Goal: Information Seeking & Learning: Learn about a topic

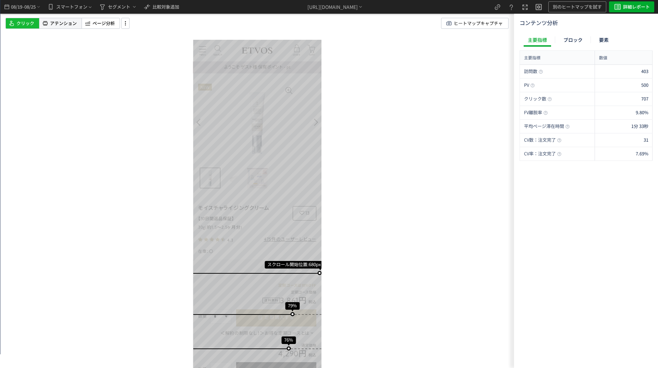
click at [70, 21] on span "アテンション" at bounding box center [63, 23] width 27 height 7
click at [630, 6] on span "詳細レポート" at bounding box center [636, 6] width 27 height 11
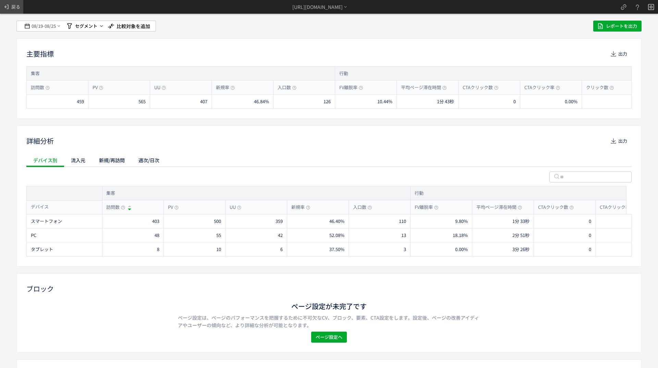
click at [9, 2] on span at bounding box center [7, 6] width 8 height 13
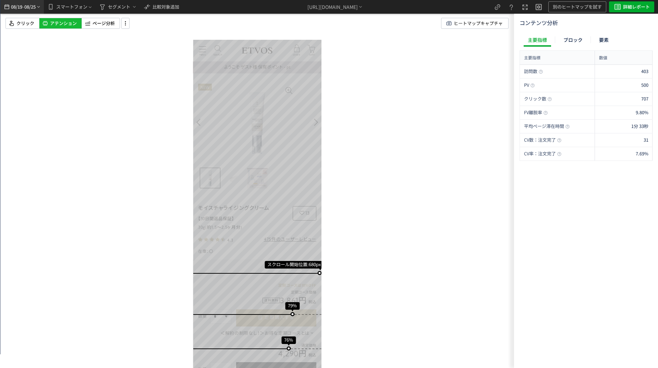
click at [10, 5] on icon "heatmap-top-bar" at bounding box center [7, 7] width 8 height 8
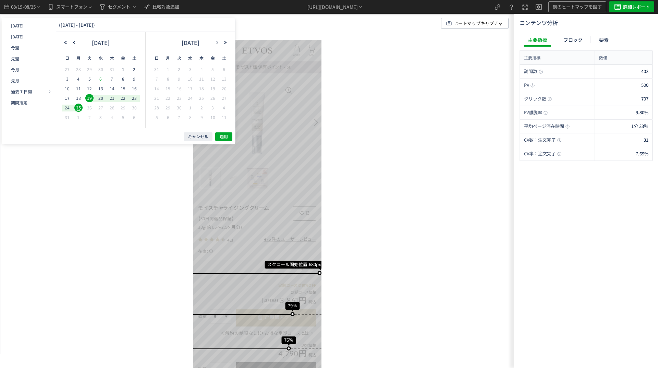
click at [100, 77] on span "6" at bounding box center [101, 79] width 8 height 8
click at [100, 97] on span "20" at bounding box center [101, 98] width 8 height 8
click at [223, 137] on span "適用" at bounding box center [224, 137] width 8 height 6
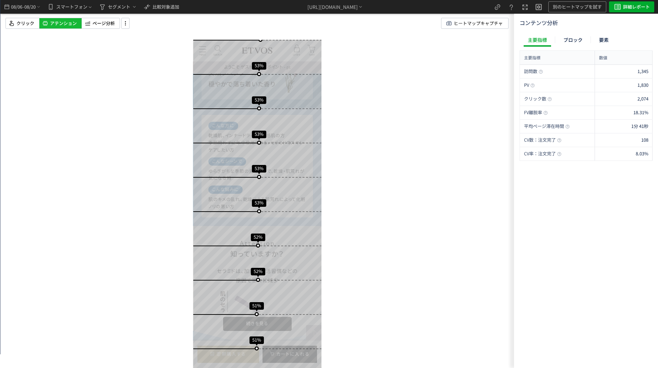
scroll to position [968, 0]
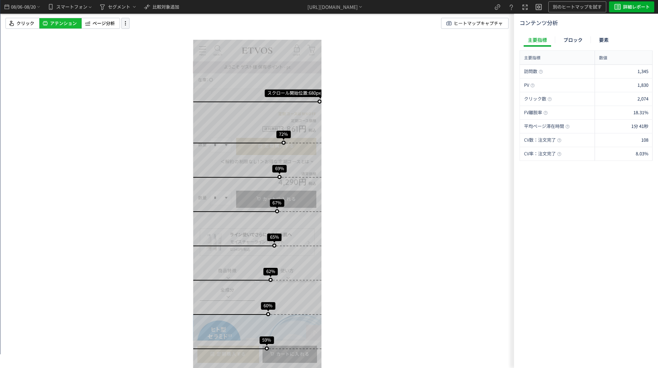
click at [126, 25] on icon at bounding box center [125, 24] width 8 height 8
click at [142, 45] on li "画面操作モード" at bounding box center [153, 42] width 58 height 11
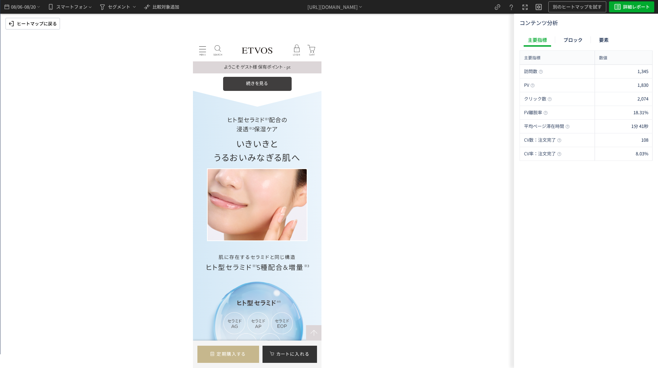
click at [249, 82] on label at bounding box center [257, 84] width 69 height 14
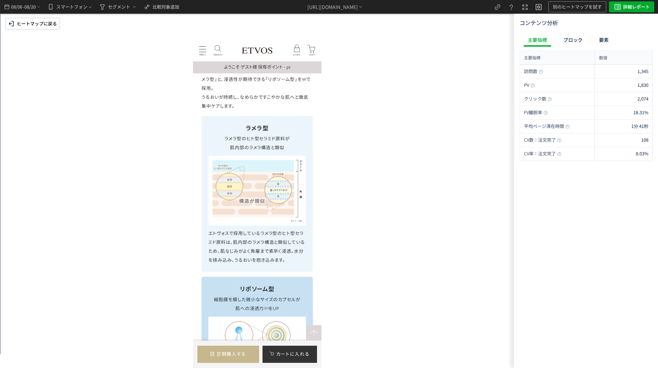
click at [267, 13] on div "ヒト型セラミドとは？ セラミドには様々な種類があり、「ヒト型」と「非ヒト型」に分類される。 「ヒト型セラミド」は皮膚に浸透 ※ しやすく、うるおいを保つことが…" at bounding box center [256, 3] width 111 height 20
click at [48, 22] on p "ヒートマップに戻る" at bounding box center [37, 23] width 40 height 11
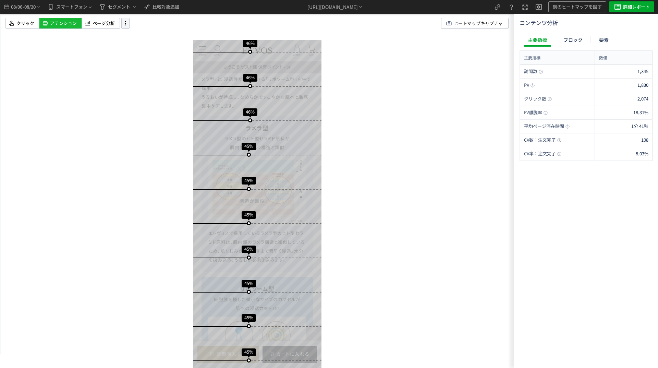
click at [131, 24] on div "クリック アテンション ページ分析 ヒートマップキャプチャ" at bounding box center [262, 23] width 514 height 11
click at [126, 22] on icon at bounding box center [125, 24] width 8 height 8
click at [149, 44] on li "画面操作モード" at bounding box center [153, 42] width 58 height 11
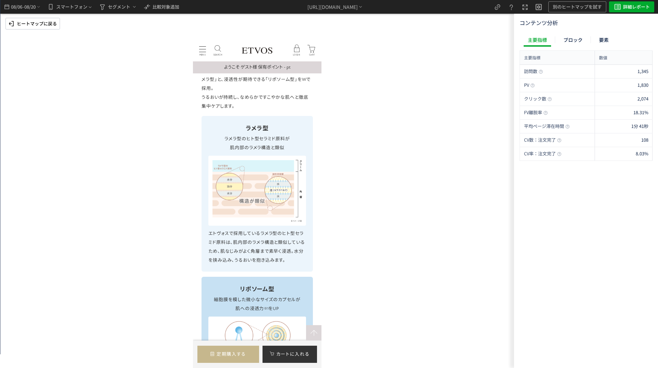
click at [233, 7] on p "ヒト型セラミドとは？" at bounding box center [257, 2] width 100 height 9
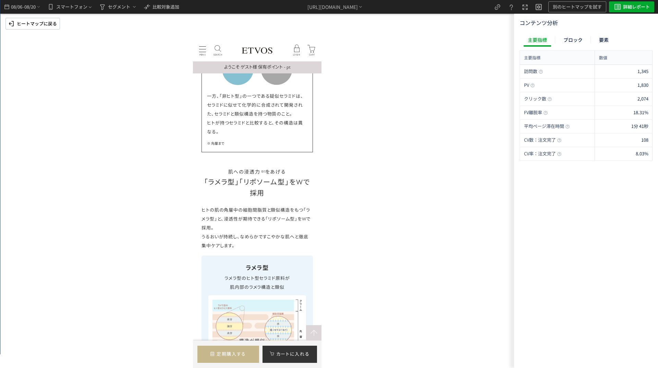
click at [42, 22] on p "ヒートマップに戻る" at bounding box center [37, 23] width 40 height 11
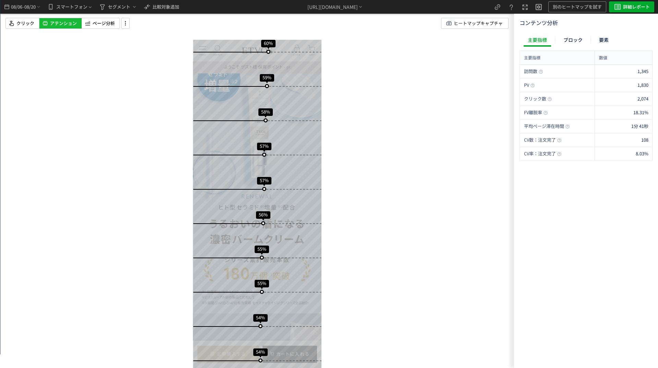
click at [121, 12] on span "セグメント" at bounding box center [119, 6] width 22 height 11
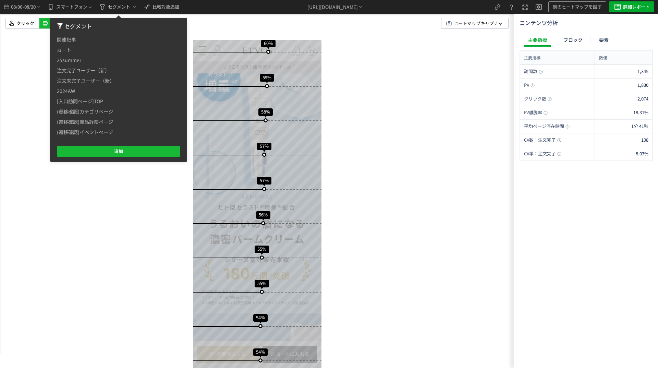
click at [192, 17] on div "スクロール開始位置:680px スクロール到達率 72% スクロール到達率 69% スクロール到達率 67% スクロール到達率 65% スクロール到達率 62…" at bounding box center [257, 184] width 514 height 368
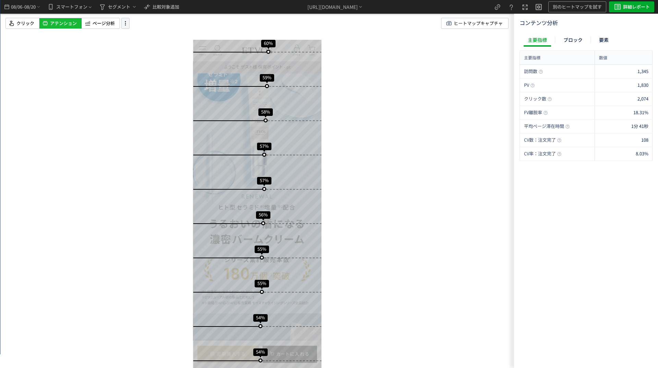
click at [128, 24] on icon at bounding box center [125, 24] width 8 height 8
click at [144, 62] on li "ヒートマップ更新" at bounding box center [153, 64] width 58 height 11
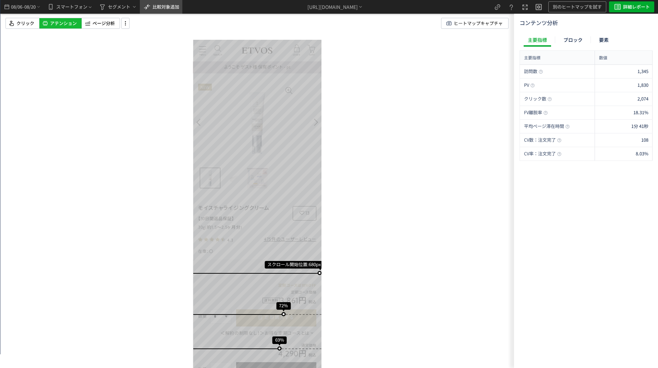
click at [157, 8] on span "比較対象追加" at bounding box center [165, 6] width 27 height 7
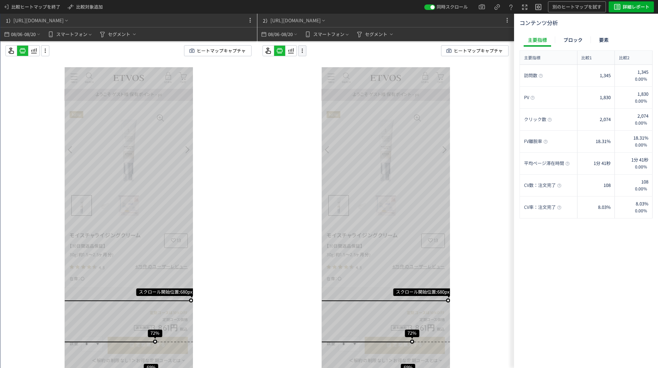
click at [303, 47] on div at bounding box center [302, 50] width 8 height 11
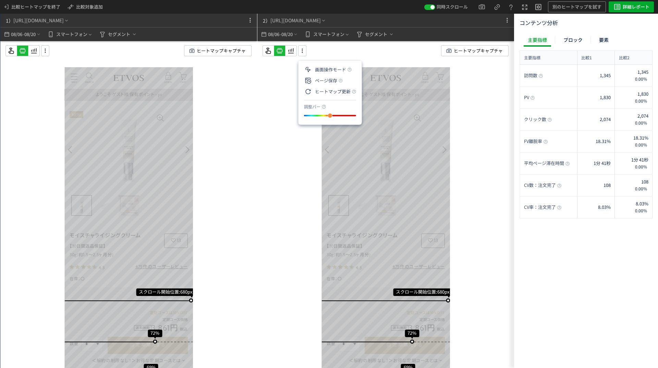
click at [337, 41] on div "スクロール開始位置:680px スクロール到達率 72% スクロール到達率 69% スクロール到達率 67% スクロール到達率 65% スクロール到達率 62…" at bounding box center [385, 218] width 257 height 354
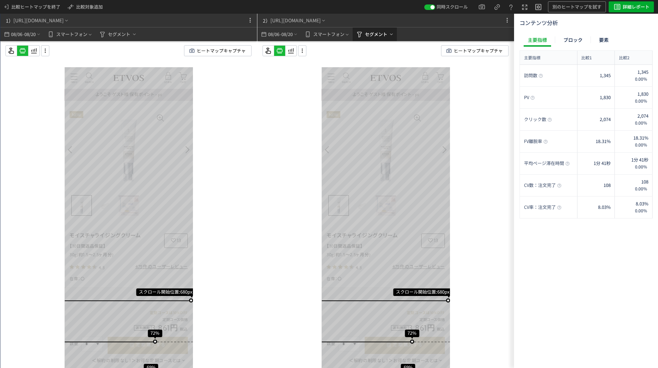
click at [357, 33] on icon "heatmap-top-bar" at bounding box center [359, 34] width 8 height 8
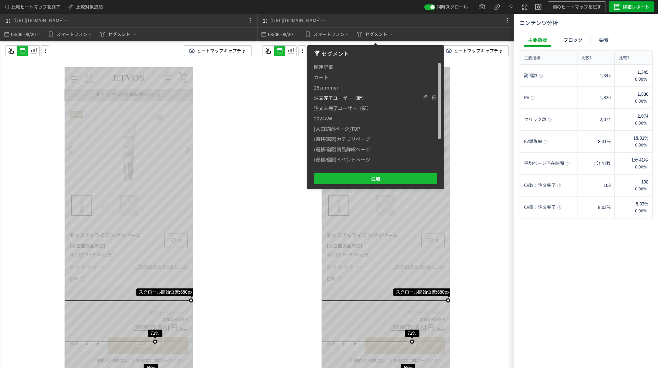
click at [346, 95] on span "注文完了ユーザー（新）" at bounding box center [340, 98] width 53 height 10
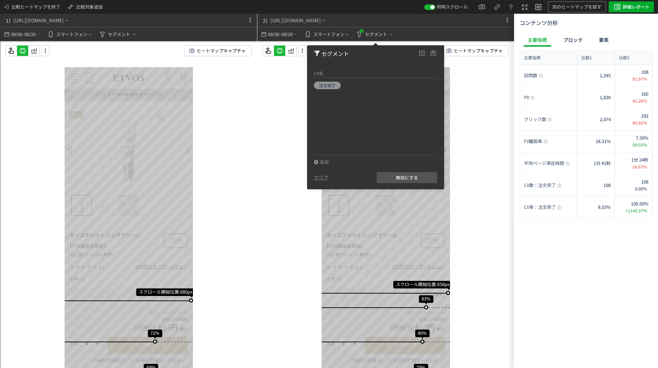
click at [462, 162] on div "スクロール開始位置:658px スクロール到達率 83% スクロール到達率 80% スクロール到達率 79% スクロール到達率 74% スクロール到達率 68…" at bounding box center [385, 218] width 257 height 354
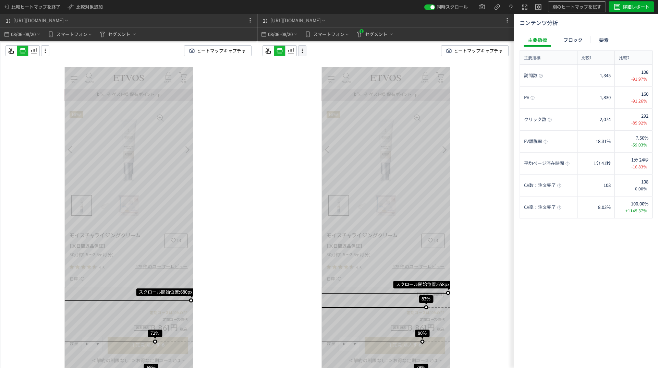
click at [302, 49] on use at bounding box center [302, 51] width 1 height 4
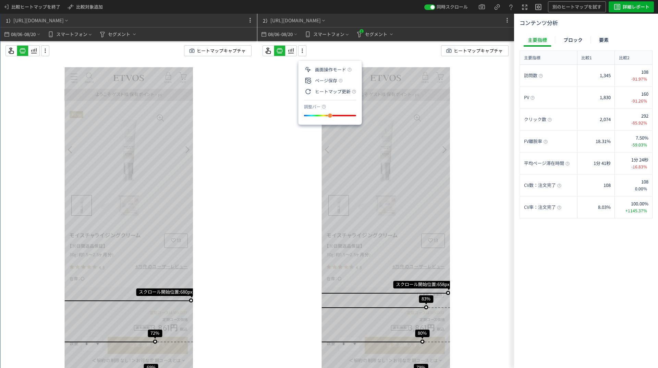
click at [497, 19] on div "2） [URL][DOMAIN_NAME] 08/06 - 08/20 スマートフォン 1 セグメント" at bounding box center [385, 27] width 257 height 27
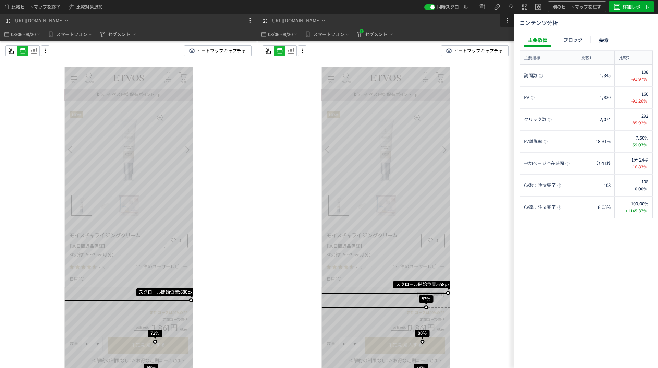
click at [505, 19] on icon at bounding box center [507, 20] width 8 height 8
click at [85, 11] on span "比較対象追加" at bounding box center [89, 6] width 27 height 11
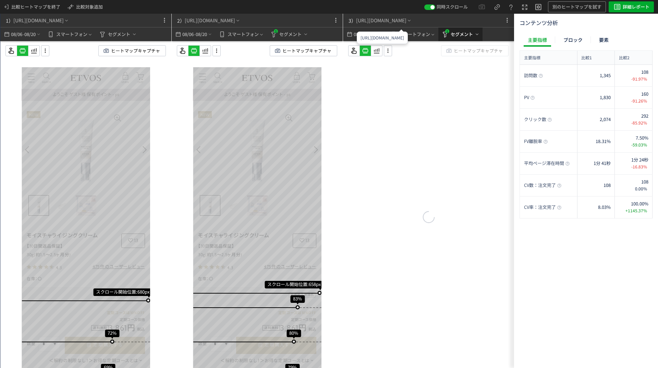
click at [454, 29] on span "セグメント" at bounding box center [462, 34] width 22 height 11
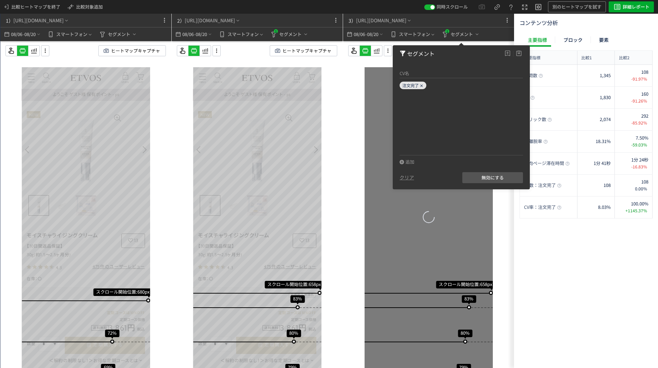
click at [416, 85] on span "注文完了" at bounding box center [410, 85] width 16 height 6
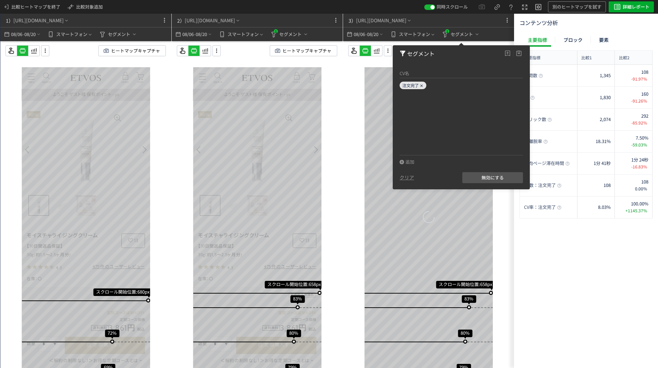
click at [419, 85] on icon at bounding box center [421, 86] width 4 height 4
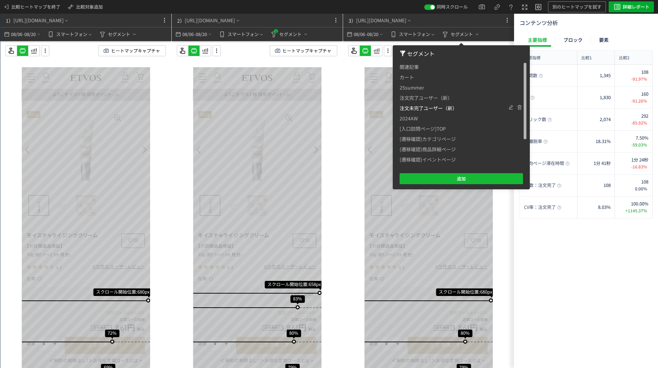
click at [421, 109] on span "注文未完了ユーザー（新）" at bounding box center [428, 108] width 58 height 10
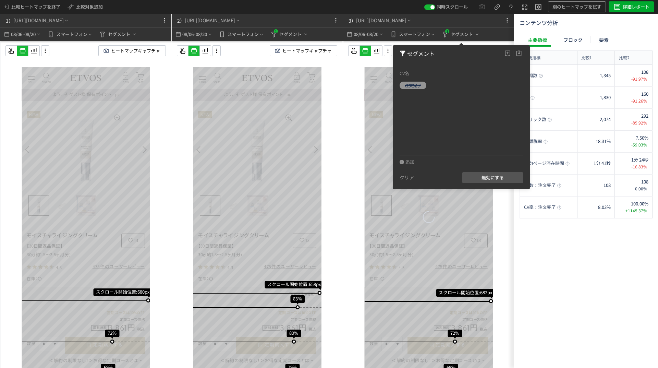
click at [342, 103] on div "スクロール開始位置:658px スクロール到達率 83% スクロール到達率 80% スクロール到達率 79% スクロール到達率 74% スクロール到達率 68…" at bounding box center [257, 218] width 171 height 354
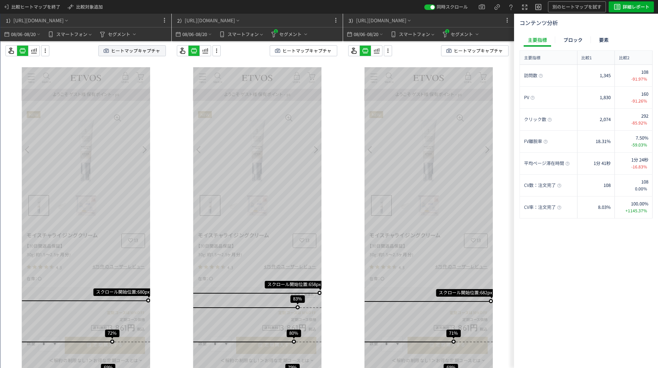
click at [150, 54] on span "ヒートマップキャプチャ" at bounding box center [135, 51] width 49 height 10
click at [557, 241] on div "訪問数 1,345 108 -91.97% 1,237 -8.03% 訪問数 PV 1,830 160 -91.26% 1,670 -8.74% PV クリッ…" at bounding box center [585, 215] width 133 height 300
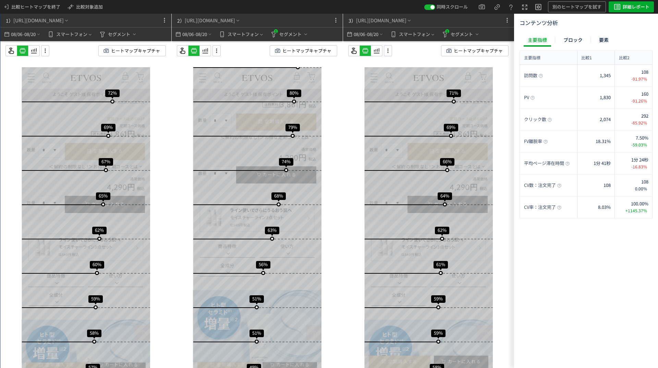
scroll to position [240, 0]
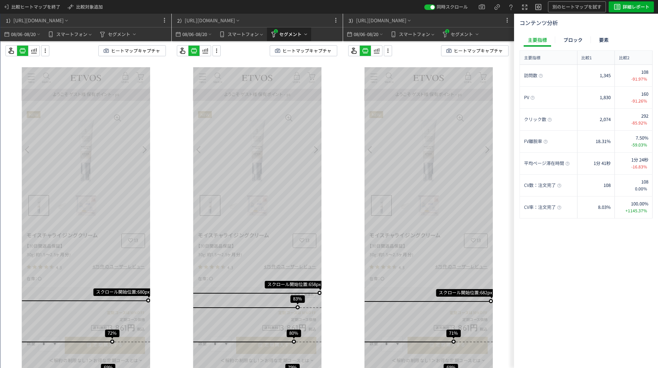
click at [292, 39] on span "セグメント" at bounding box center [290, 34] width 22 height 11
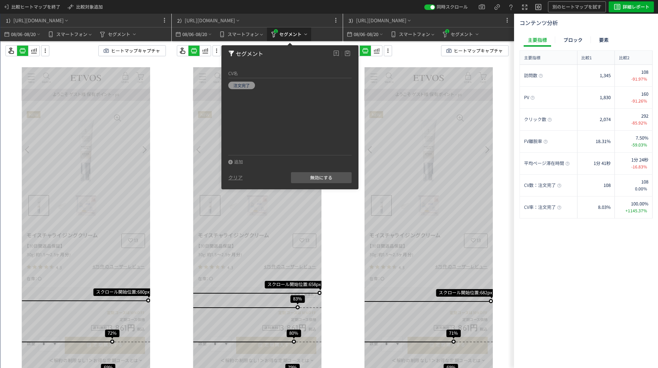
click at [292, 39] on span "セグメント" at bounding box center [290, 34] width 22 height 11
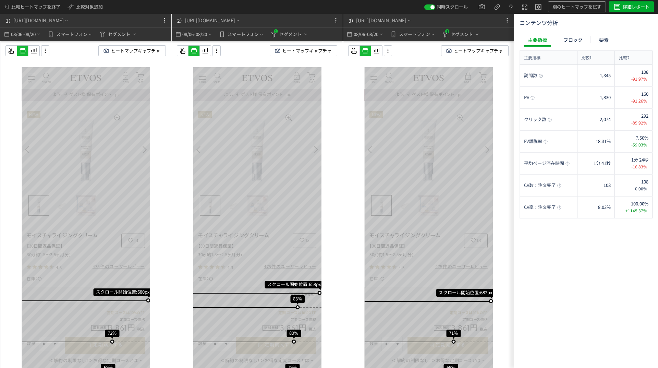
click at [291, 35] on span "セグメント" at bounding box center [290, 34] width 22 height 11
click at [301, 23] on div "2） [URL][DOMAIN_NAME]" at bounding box center [240, 20] width 137 height 13
click at [300, 48] on span "ヒートマップキャプチャ" at bounding box center [306, 51] width 49 height 10
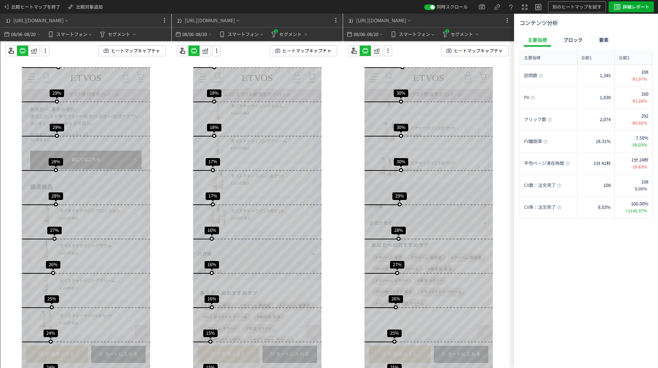
scroll to position [4009, 0]
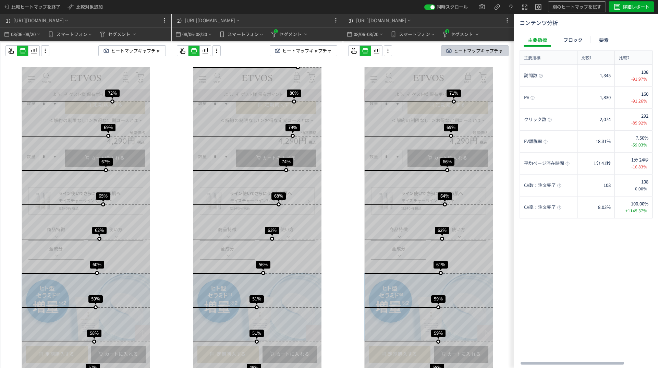
click at [492, 51] on span "ヒートマップキャプチャ" at bounding box center [478, 51] width 49 height 10
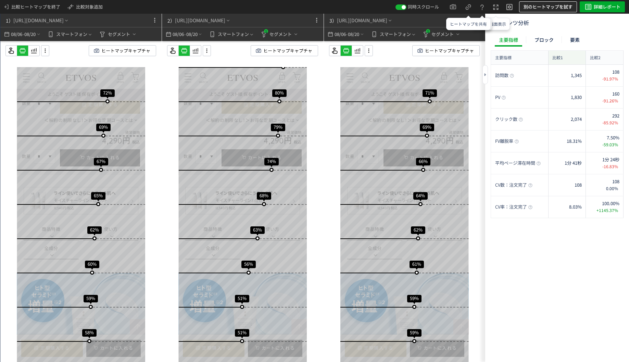
click at [574, 7] on button "別のヒートマップを試す" at bounding box center [548, 6] width 58 height 11
click at [547, 7] on span "別のヒートマップを試す" at bounding box center [548, 6] width 49 height 11
click at [547, 6] on span "別のヒートマップを試す" at bounding box center [548, 6] width 49 height 11
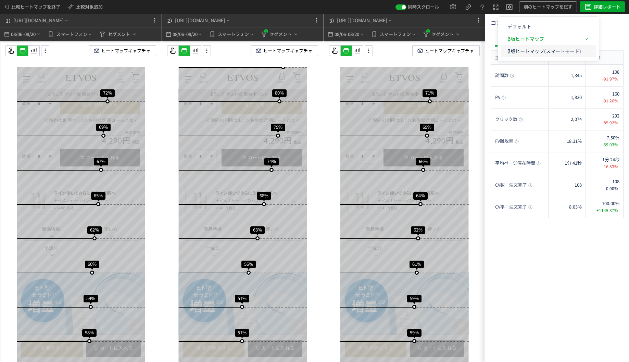
click at [545, 50] on p "β版ヒートマップ(スマートモード)" at bounding box center [545, 51] width 74 height 12
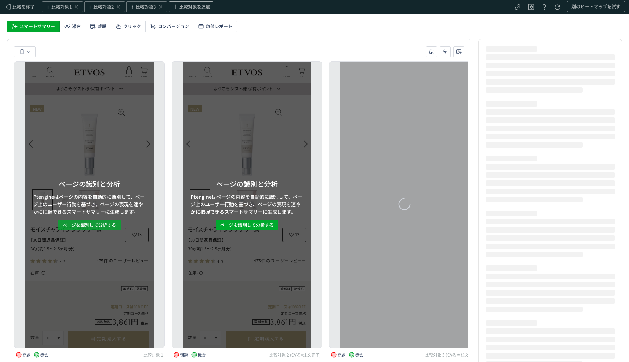
click at [91, 225] on span "ページを識別して分析する" at bounding box center [89, 225] width 53 height 11
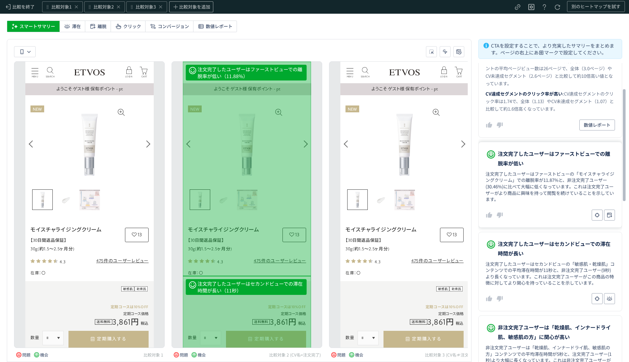
scroll to position [69, 0]
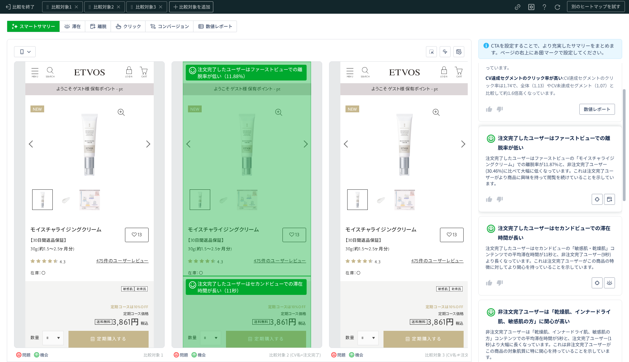
click at [532, 166] on dd "注文完了したユーザーはファーストビューの「モイスチャライジングクリーム」での離脱率が11.87%と、非注文完了ユーザー(30.46%)に比べて大幅に低くなって…" at bounding box center [551, 171] width 130 height 32
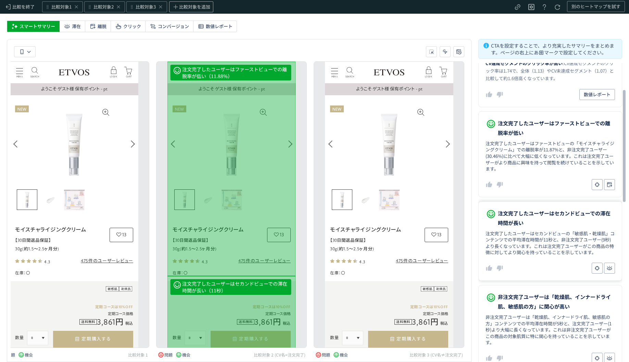
scroll to position [103, 0]
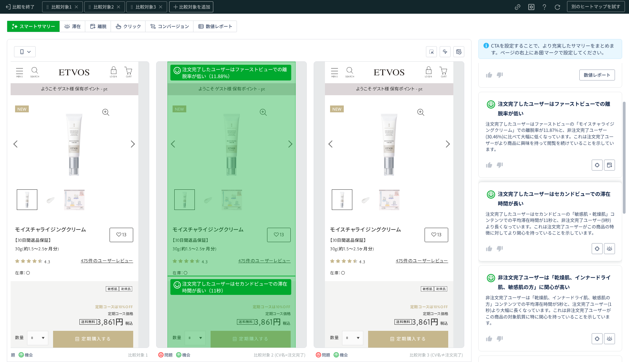
click at [539, 235] on dd "注文完了したユーザーはセカンドビューの「敏感肌・乾燥肌」コンテンツでの平均滞在時間が11秒と、非注文完了ユーザー(9秒)より長くなっています。これは注文完了ユ…" at bounding box center [551, 223] width 130 height 25
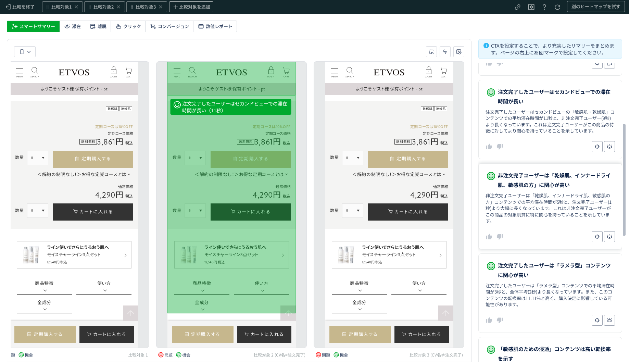
scroll to position [206, 0]
click at [540, 226] on dl "非注文完了ユーザーは「乾燥肌、インナードライ肌、敏感肌の方」に関心が高い 非注文完了ユーザーは「乾燥肌、インナードライ肌、敏感肌の方」コンテンツでの平均滞在時…" at bounding box center [551, 206] width 144 height 86
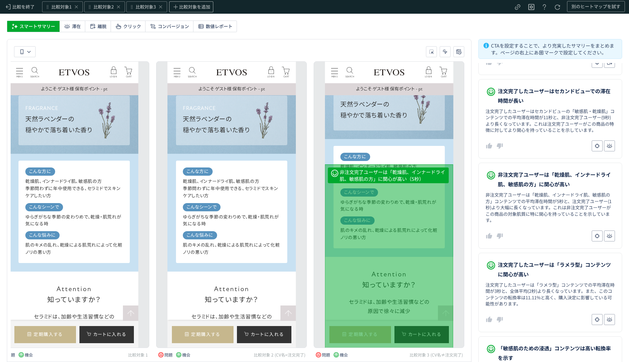
scroll to position [793, 0]
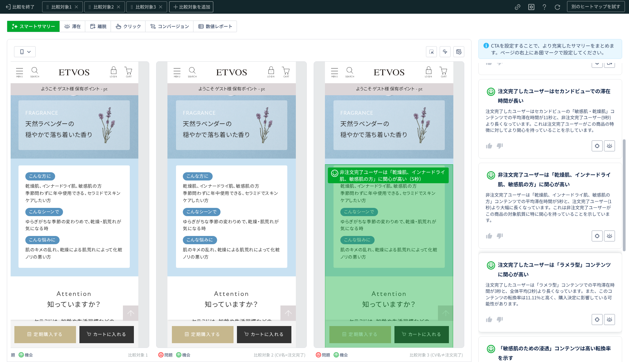
click at [535, 268] on span "注文完了したユーザーは「ラメラ型」コンテンツに関心が高い" at bounding box center [556, 269] width 117 height 19
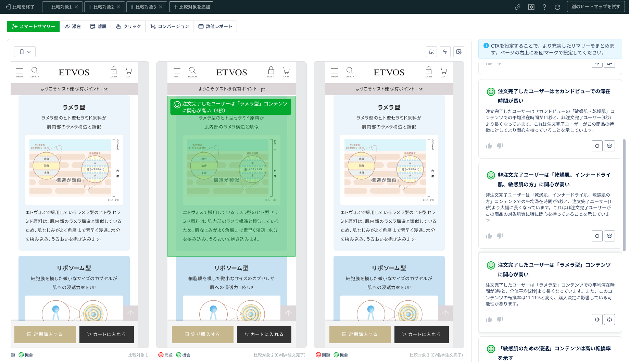
scroll to position [274, 0]
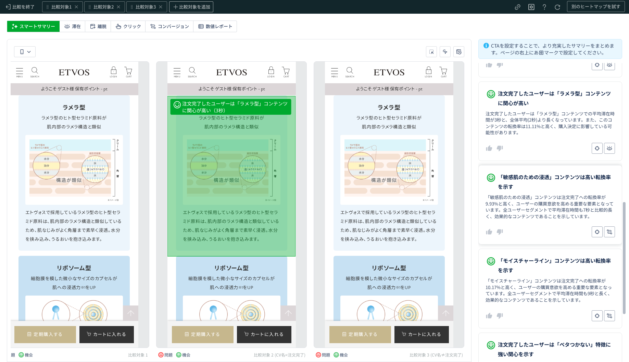
click at [547, 220] on dl "「敏感肌のための浸透」コンテンツは高い転換率を示す 「敏感肌のための浸透」コンテンツは注文完了への転換率が9.93%と高く、ユーザーの購買意欲を高める重要な要…" at bounding box center [551, 204] width 144 height 79
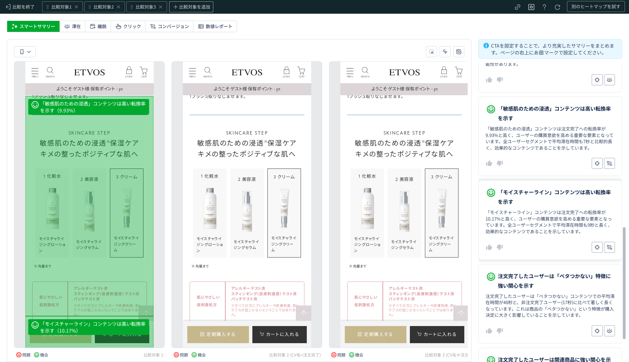
click at [545, 221] on dd "「モイスチャーライン」コンテンツは注文完了への転換率が10.17%と高く、ユーザーの購買意欲を高める重要な要素となっています。全ユーザーセグメントで平均滞在時…" at bounding box center [551, 221] width 130 height 25
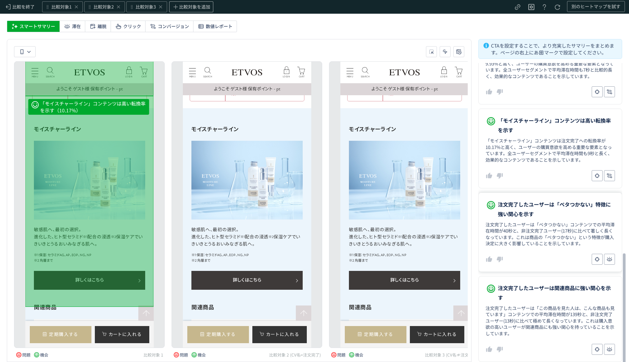
click at [543, 224] on dd "注文完了したユーザーは「ベタつかない」コンテンツでの平均滞在時間が40秒と、非注文完了ユーザー(17秒)に比べて著しく長くなっています。これは商品の「ベタつか…" at bounding box center [551, 234] width 130 height 25
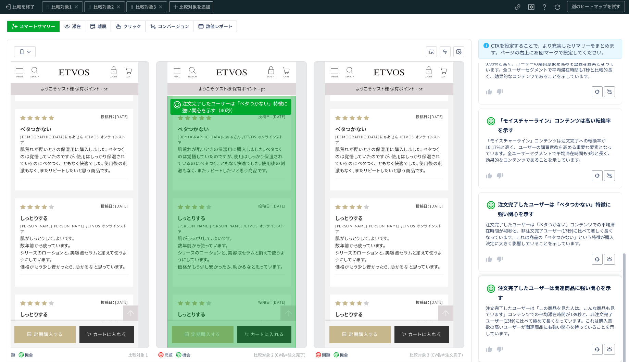
click at [532, 302] on span "注文完了したユーザーは関連商品に強い関心を示す" at bounding box center [556, 292] width 117 height 19
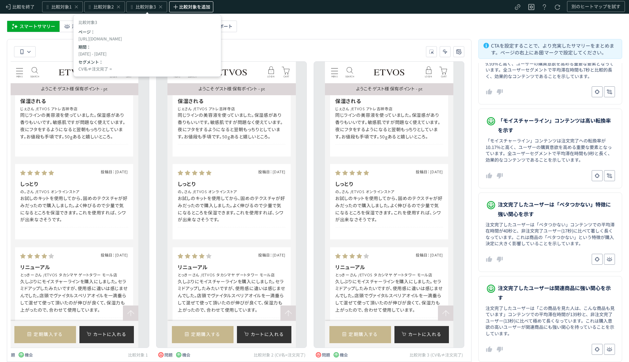
click at [161, 4] on icon "Comparison button" at bounding box center [160, 6] width 5 height 5
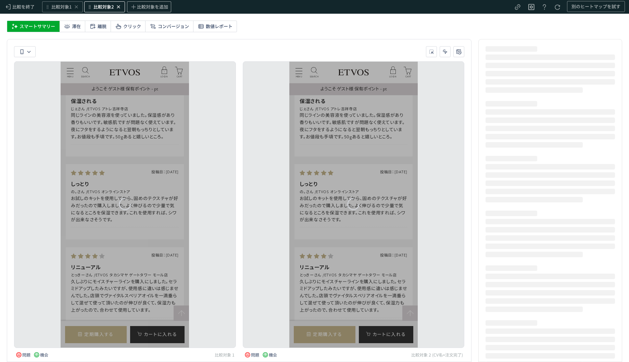
click at [118, 9] on icon "Comparison button" at bounding box center [118, 6] width 5 height 5
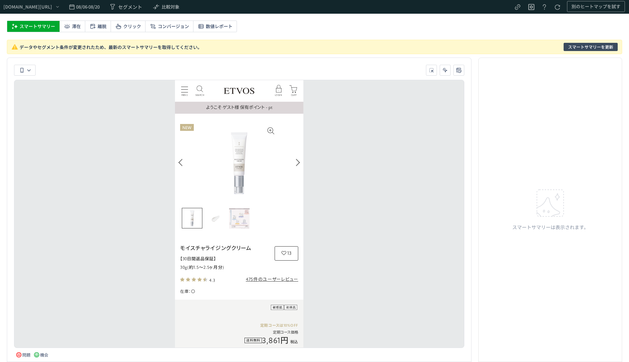
click at [574, 49] on span "スマートサマリーを更新" at bounding box center [590, 47] width 45 height 8
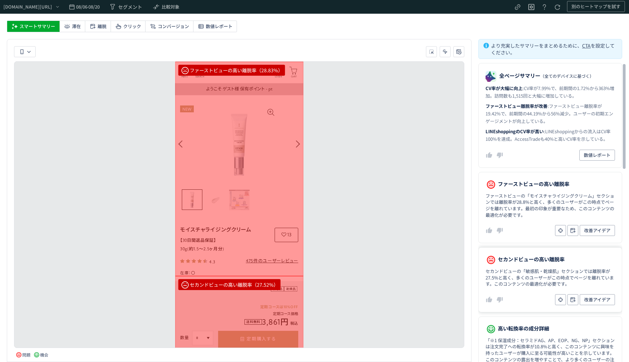
click at [518, 285] on dd "セカンドビューの「敏感肌・乾燥肌」セクションでは離脱率が27.5%と高く、多くのユーザーがこの時点でページを離れています。このコンテンツの最適化が必要です。" at bounding box center [551, 277] width 130 height 19
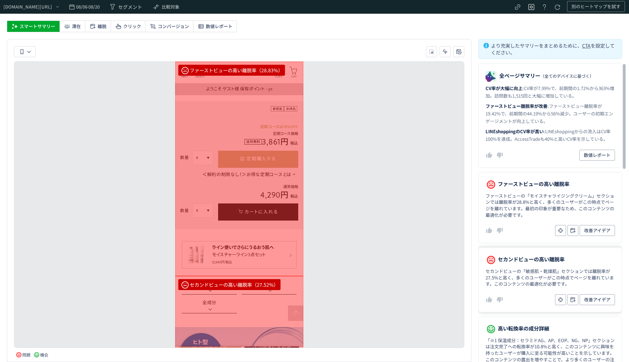
scroll to position [180, 0]
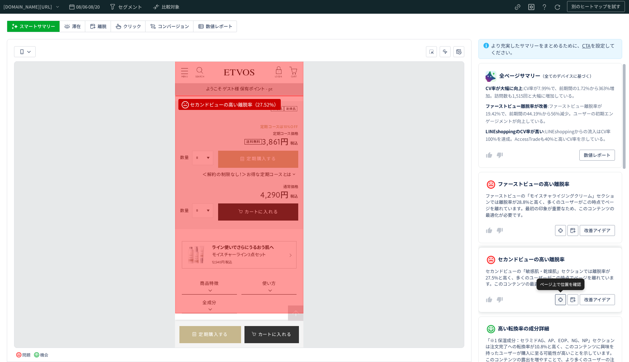
click at [557, 300] on button "heatmap-report-container" at bounding box center [560, 299] width 11 height 11
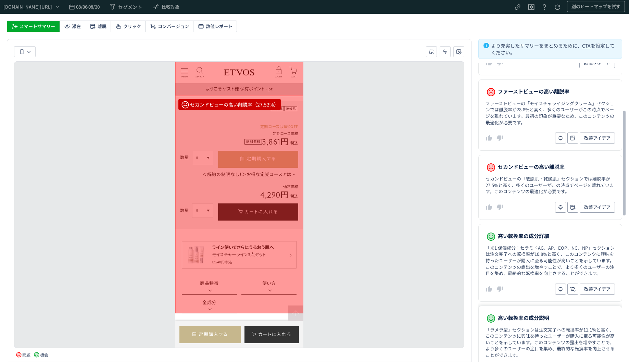
scroll to position [137, 0]
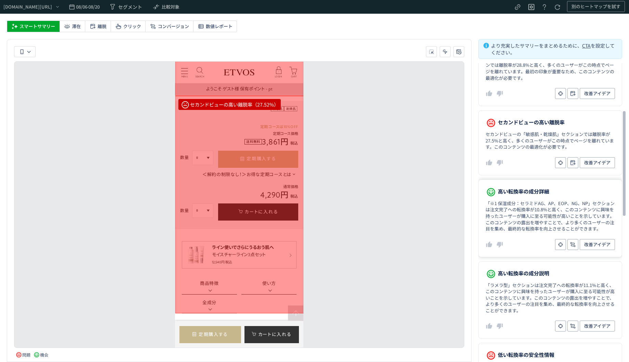
click at [512, 225] on dd "「※1 保湿成分：セラミドAG、AP、EOP、NG、NP」セクションは注文完了への転換率が10.8%と高く、このコンテンツに興味を持ったユーザーが購入に至る可…" at bounding box center [551, 216] width 130 height 32
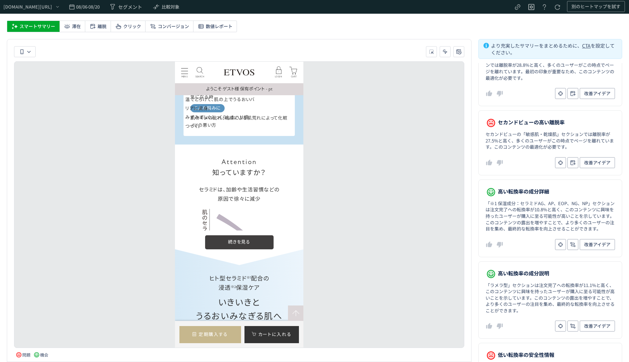
scroll to position [746, 0]
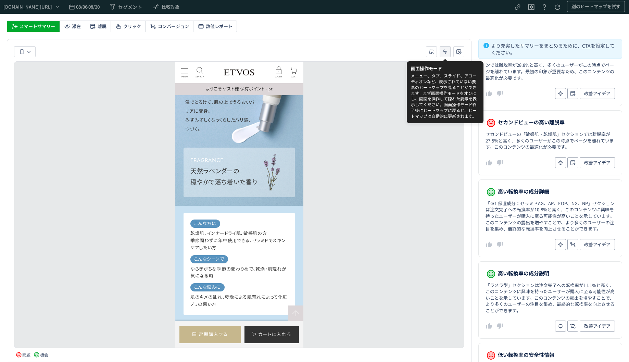
click at [444, 53] on icon "heatmap-toolbar-container" at bounding box center [445, 51] width 7 height 7
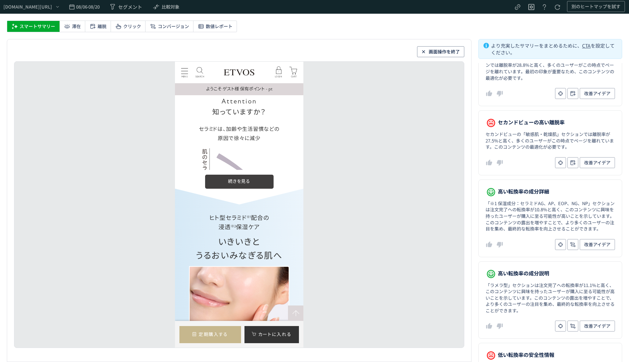
click at [250, 188] on label at bounding box center [239, 182] width 69 height 14
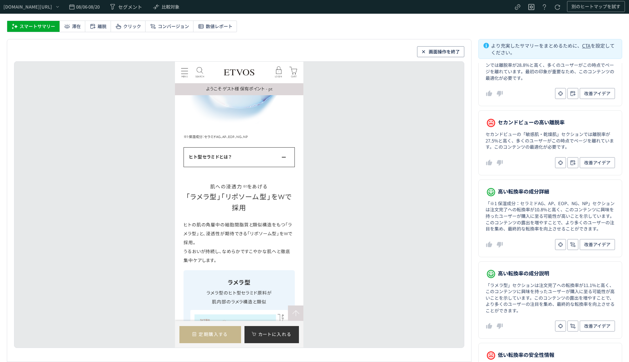
scroll to position [1911, 0]
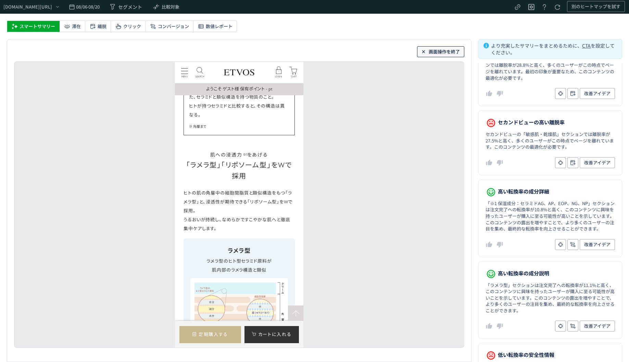
click at [441, 51] on span "画面操作を終了" at bounding box center [444, 51] width 31 height 11
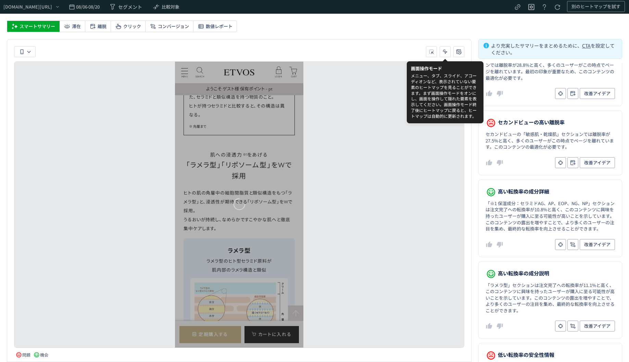
scroll to position [746, 0]
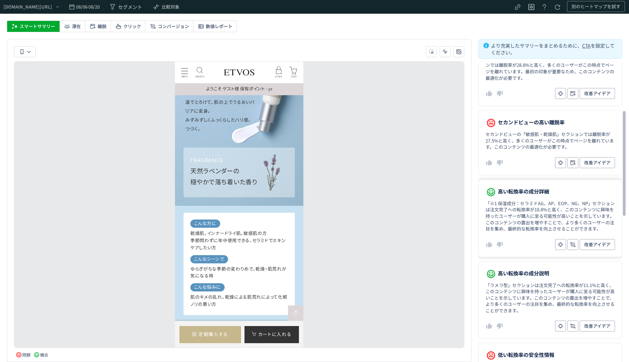
click at [510, 233] on dl "高い転換率の成分詳細 「※1 保湿成分：セラミドAG、AP、EOP、NG、NP」セクションは注文完了への転換率が10.8%と高く、このコンテンツに興味を持った…" at bounding box center [551, 219] width 144 height 78
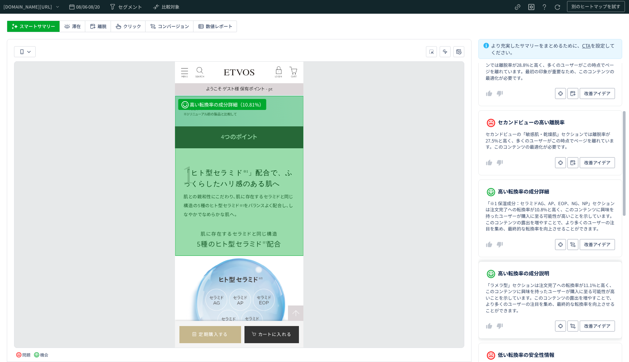
click at [526, 287] on dd "「ラメラ型」セクションは注文完了への転換率が11.1%と高く、このコンテンツに興味を持ったユーザーが購入に至る可能性が高いことを示しています。このコンテンツの…" at bounding box center [551, 298] width 130 height 32
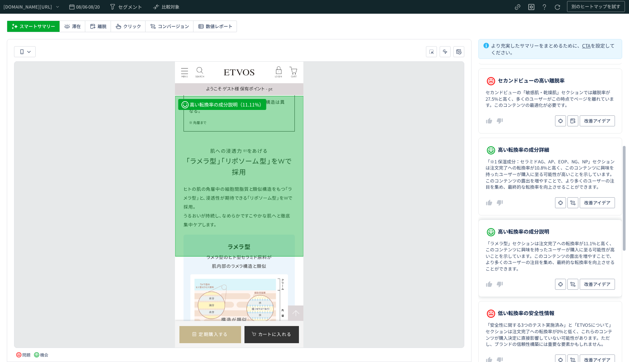
scroll to position [240, 0]
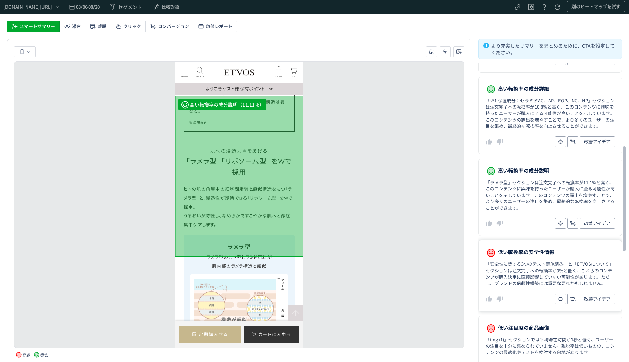
click at [525, 281] on dd "「安全性に関する3つのテスト実施済み」と「ETVOSについて」セクションは注文完了への転換率が0%と低く、これらのコンテンツが購入決定に直接影響していない可能…" at bounding box center [551, 273] width 130 height 25
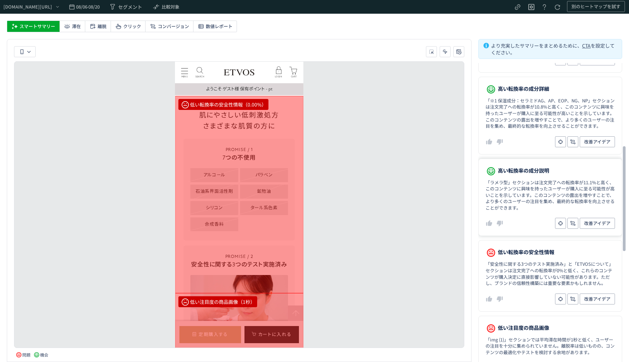
click at [513, 216] on dl "高い転換率の成分説明 「ラメラ型」セクションは注文完了への転換率が11.1%と高く、このコンテンツに興味を持ったユーザーが購入に至る可能性が高いことを示してい…" at bounding box center [551, 198] width 144 height 78
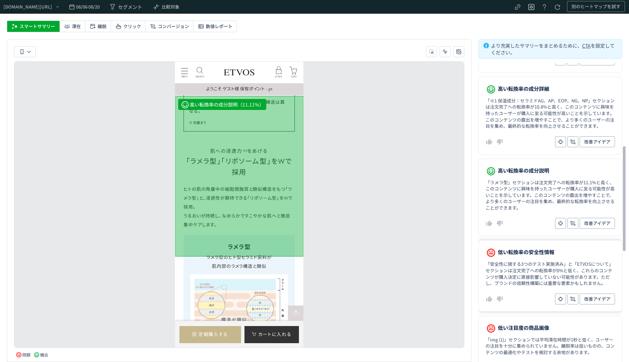
scroll to position [274, 0]
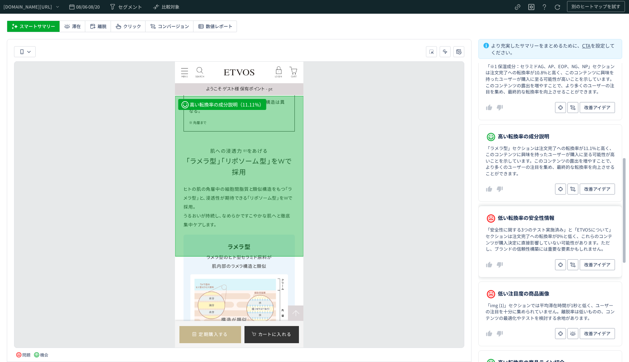
click at [521, 247] on dd "「安全性に関する3つのテスト実施済み」と「ETVOSについて」セクションは注文完了への転換率が0%と低く、これらのコンテンツが購入決定に直接影響していない可能…" at bounding box center [551, 239] width 130 height 25
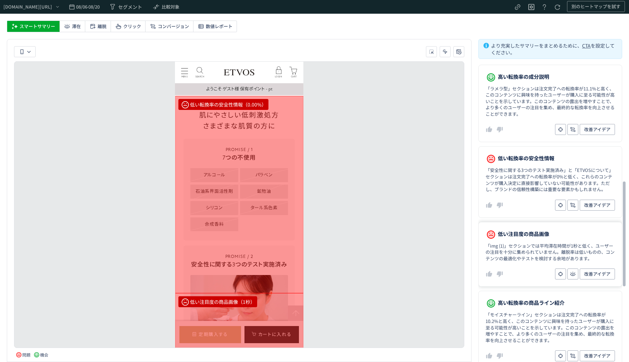
scroll to position [343, 0]
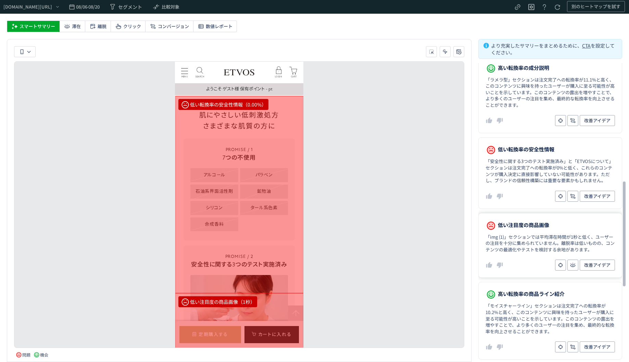
click at [533, 243] on dd "「img (1)」セクションでは平均滞在時間が1秒と低く、ユーザーの注目を十分に集められていません。離脱率は低いものの、コンテンツの最適化やテストを検討する余…" at bounding box center [551, 243] width 130 height 19
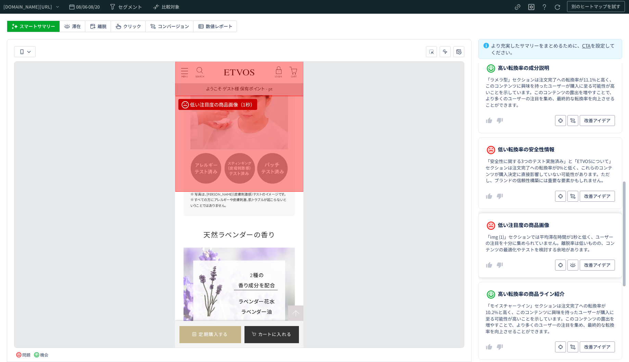
click at [525, 274] on dl "低い注目度の商品画像 「img (1)」セクションでは平均滞在時間が1秒と低く、ユーザーの注目を十分に集められていません。離脱率は低いものの、コンテンツの最適…" at bounding box center [551, 245] width 144 height 65
click at [521, 284] on dl "高い転換率の商品ライン紹介 「モイスチャーライン」セクションは注文完了への転換率が10.2%と高く、このコンテンツに興味を持ったユーザーが購入に至る可能性が高…" at bounding box center [551, 321] width 144 height 78
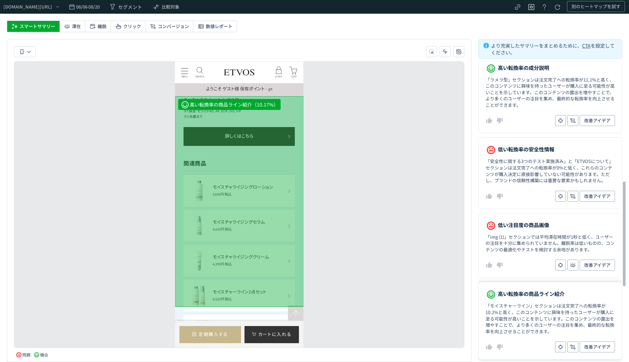
click at [521, 283] on dl "高い転換率の商品ライン紹介 「モイスチャーライン」セクションは注文完了への転換率が10.2%と高く、このコンテンツに興味を持ったユーザーが購入に至る可能性が高…" at bounding box center [551, 321] width 144 height 78
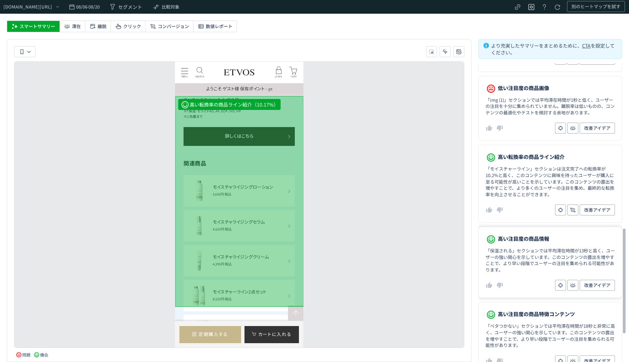
click at [521, 282] on dd "改善アイデア" at bounding box center [551, 285] width 130 height 11
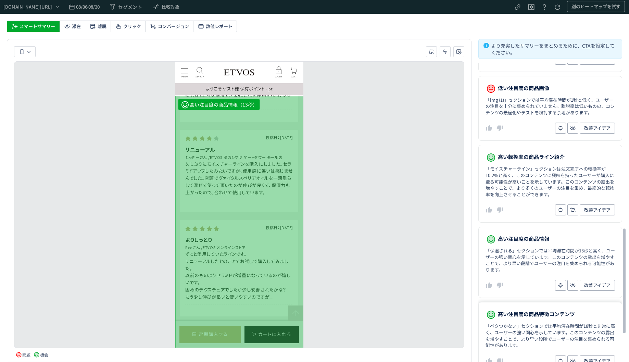
click at [527, 311] on span "高い注目度の商品特徴コンテンツ" at bounding box center [536, 314] width 77 height 10
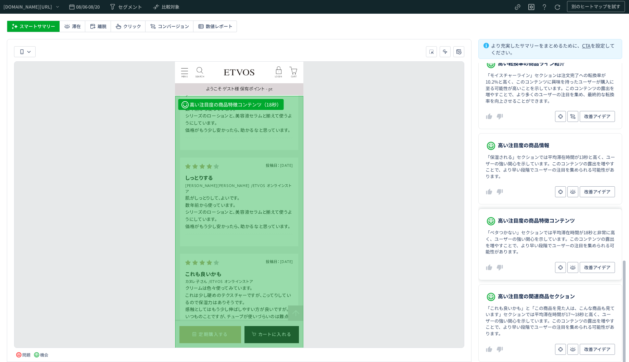
click at [528, 301] on span "高い注目度の関連商品セクション" at bounding box center [536, 297] width 77 height 10
